Goal: Navigation & Orientation: Find specific page/section

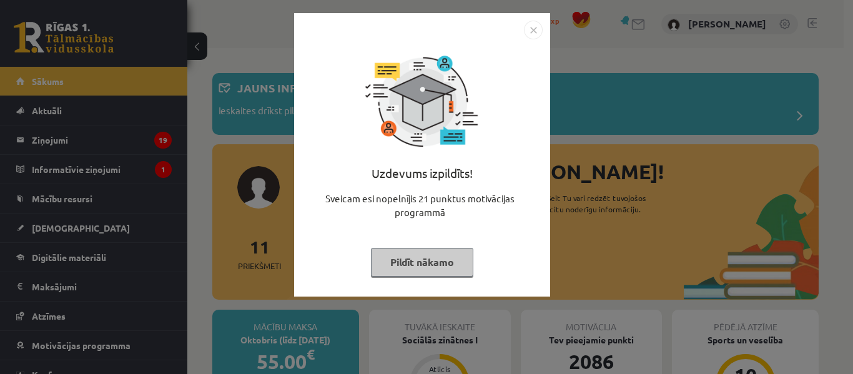
click at [539, 29] on img "Close" at bounding box center [533, 30] width 19 height 19
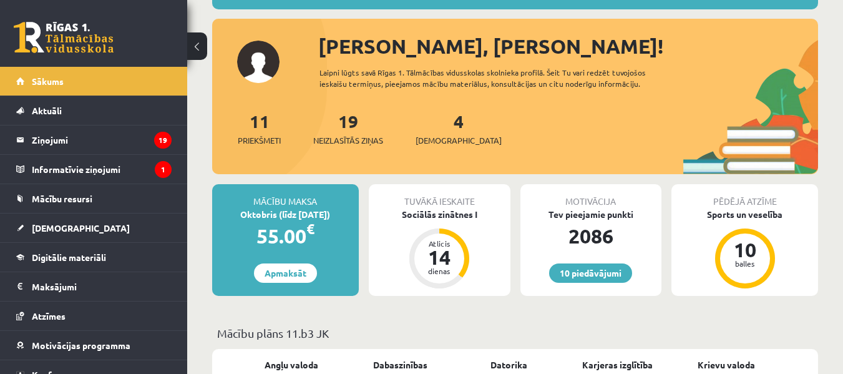
scroll to position [126, 0]
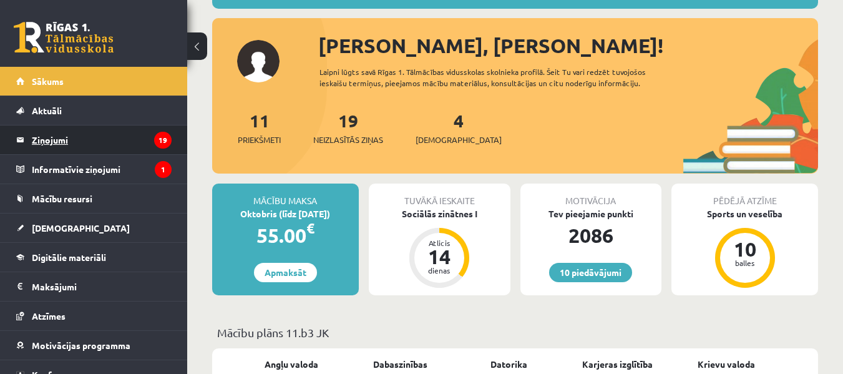
click at [119, 137] on legend "Ziņojumi 19" at bounding box center [102, 139] width 140 height 29
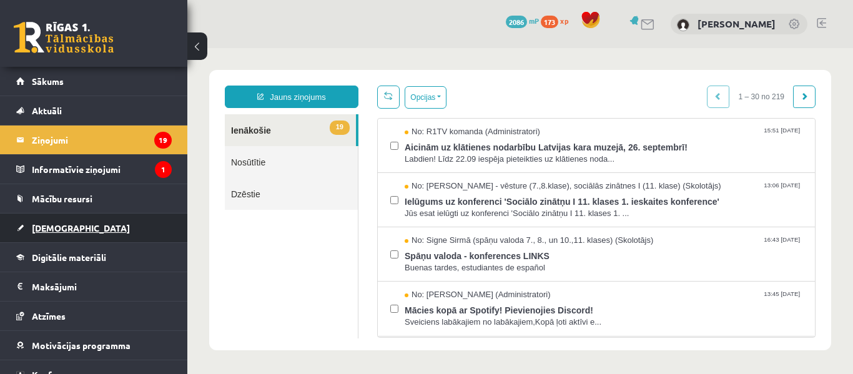
click at [123, 219] on link "[DEMOGRAPHIC_DATA]" at bounding box center [93, 227] width 155 height 29
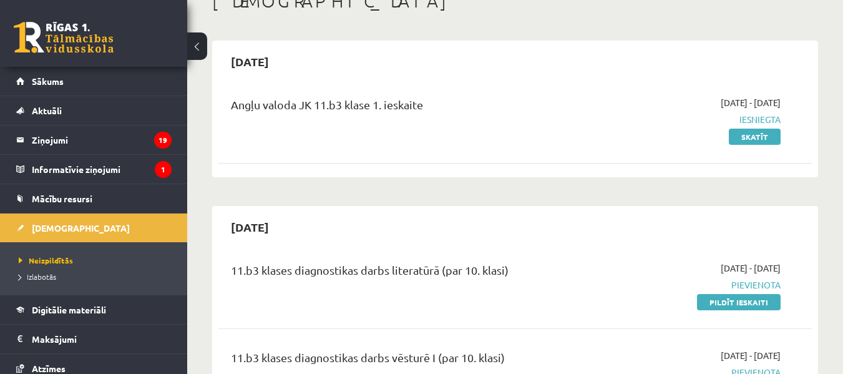
scroll to position [70, 0]
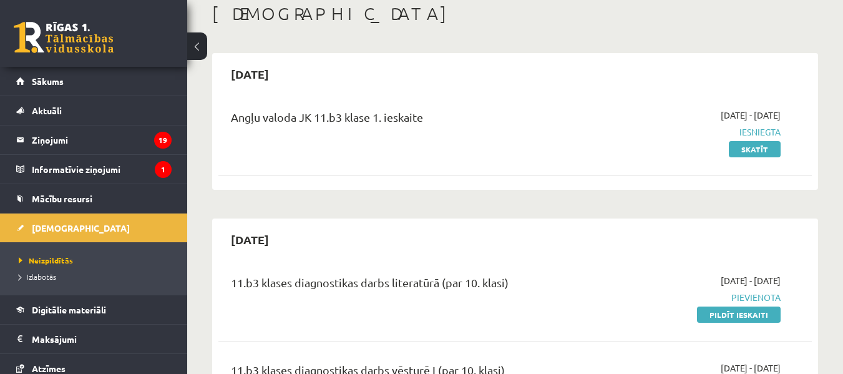
click at [519, 142] on div "Angļu valoda JK 11.b3 klase 1. ieskaite" at bounding box center [411, 132] width 379 height 47
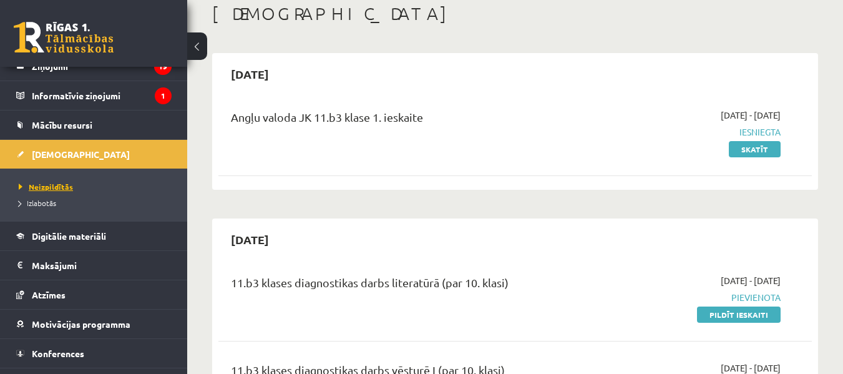
scroll to position [74, 0]
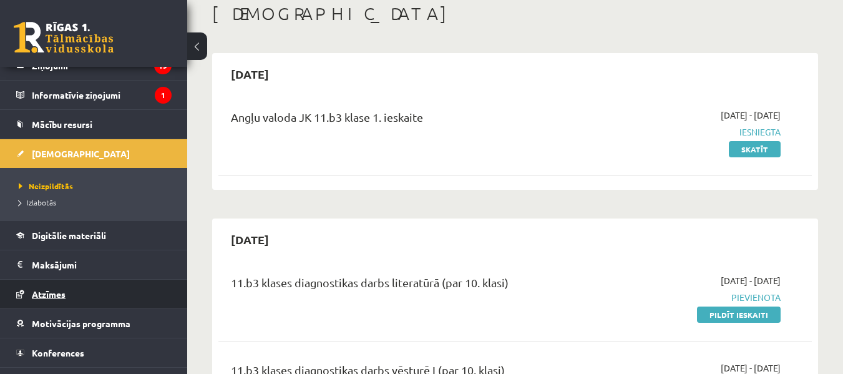
click at [123, 297] on link "Atzīmes" at bounding box center [93, 294] width 155 height 29
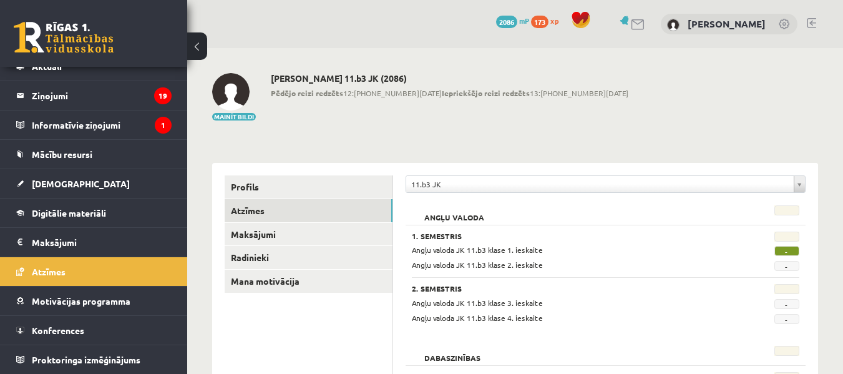
click at [781, 251] on span "-" at bounding box center [787, 251] width 25 height 10
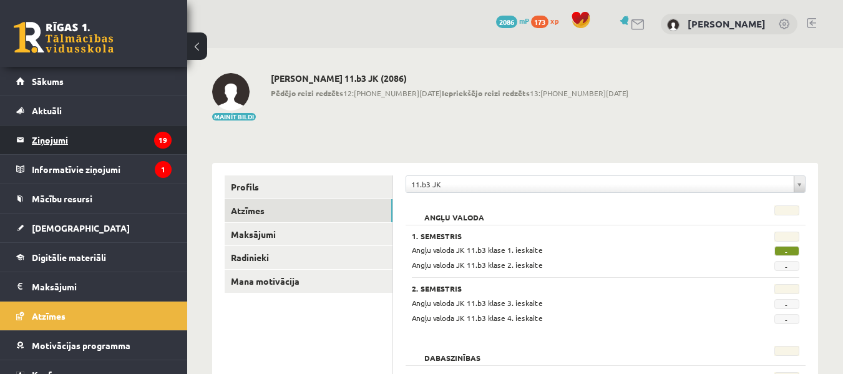
click at [109, 136] on legend "Ziņojumi 19" at bounding box center [102, 139] width 140 height 29
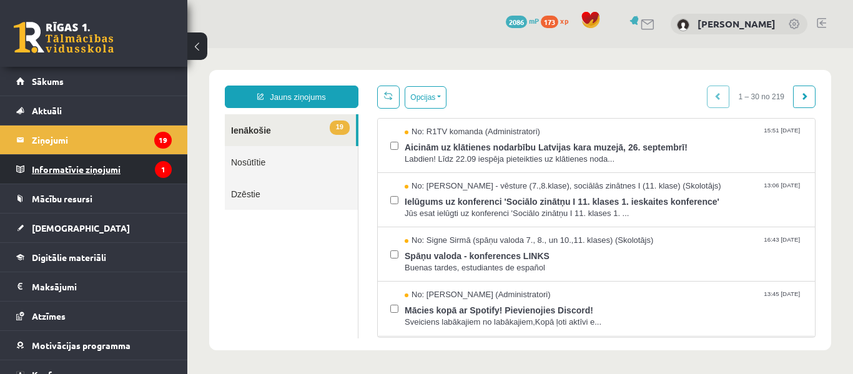
click at [111, 169] on legend "Informatīvie ziņojumi 1" at bounding box center [102, 169] width 140 height 29
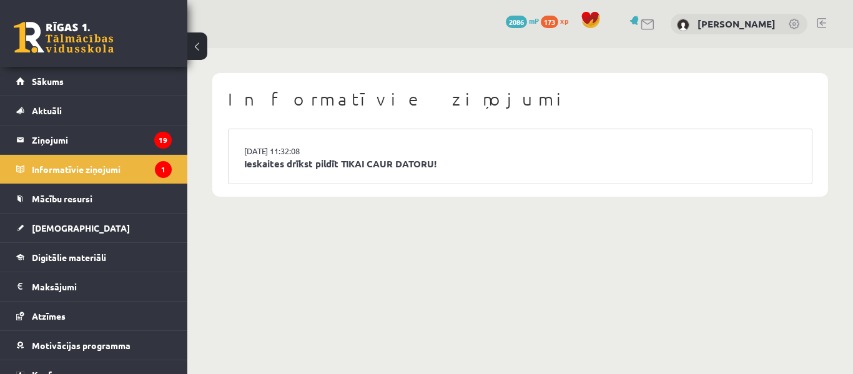
click at [336, 252] on body "10 Dāvanas 2086 mP 173 xp [PERSON_NAME] Sākums Aktuāli Kā mācīties eSKOLĀ Konta…" at bounding box center [426, 187] width 853 height 374
click at [819, 19] on link at bounding box center [820, 23] width 9 height 10
